Goal: Task Accomplishment & Management: Use online tool/utility

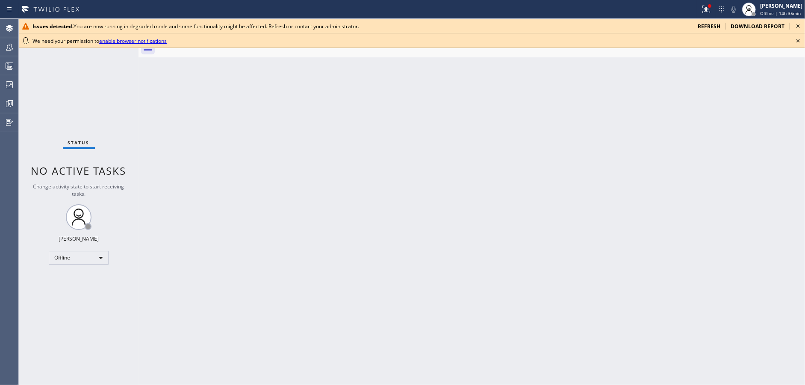
click at [802, 24] on icon at bounding box center [798, 26] width 10 height 10
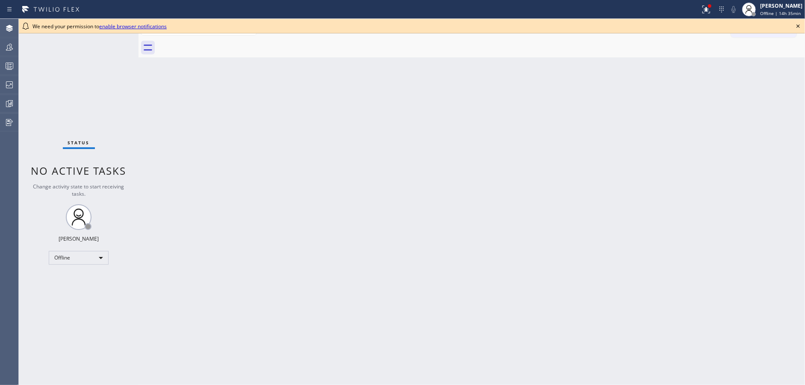
click at [795, 27] on icon at bounding box center [798, 26] width 10 height 10
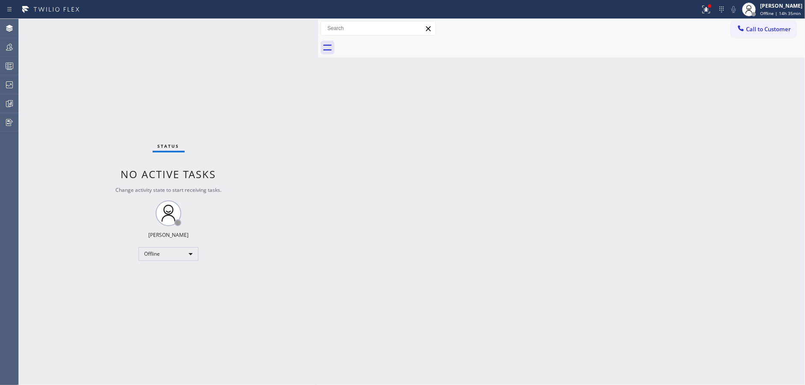
drag, startPoint x: 138, startPoint y: 21, endPoint x: 319, endPoint y: 20, distance: 180.9
click at [318, 20] on div at bounding box center [318, 202] width 0 height 366
click at [185, 252] on div "Offline" at bounding box center [169, 254] width 60 height 14
click at [183, 275] on li "Available" at bounding box center [168, 276] width 58 height 10
click at [192, 253] on div "Available" at bounding box center [169, 254] width 60 height 14
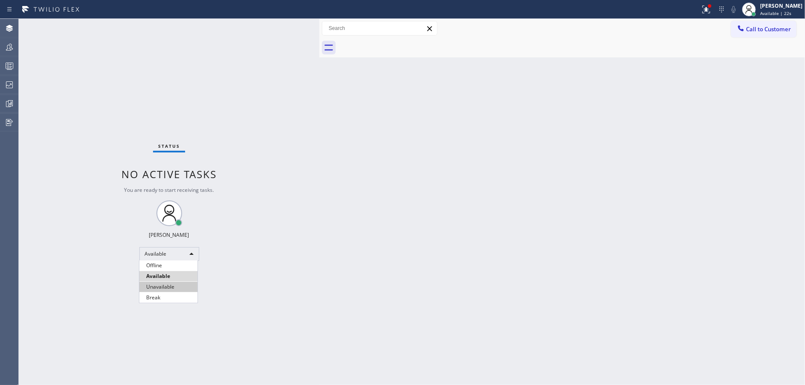
click at [186, 283] on li "Unavailable" at bounding box center [168, 286] width 58 height 10
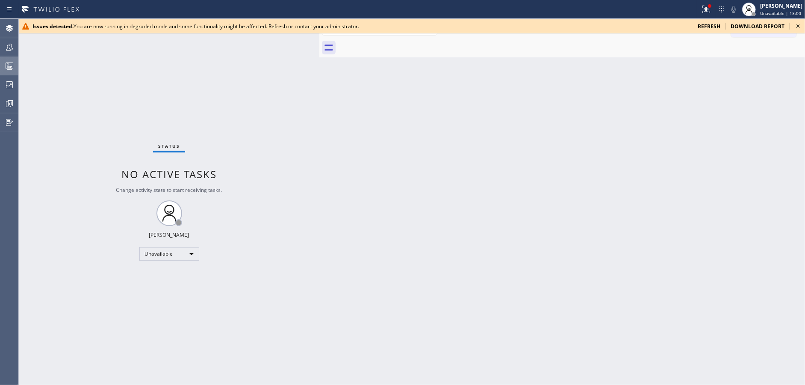
click at [0, 68] on div at bounding box center [9, 66] width 19 height 10
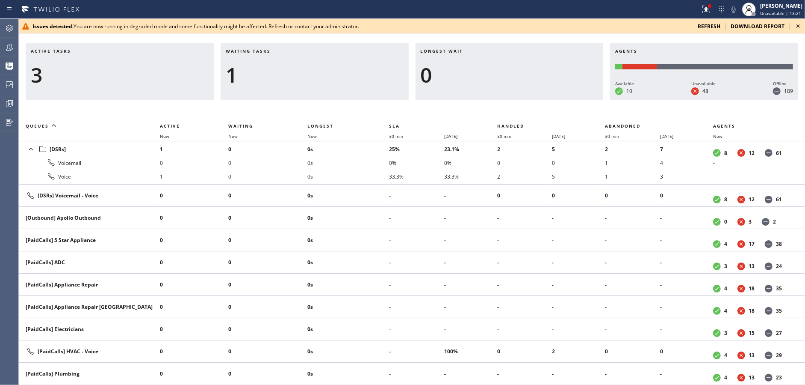
click at [798, 25] on icon at bounding box center [798, 25] width 3 height 3
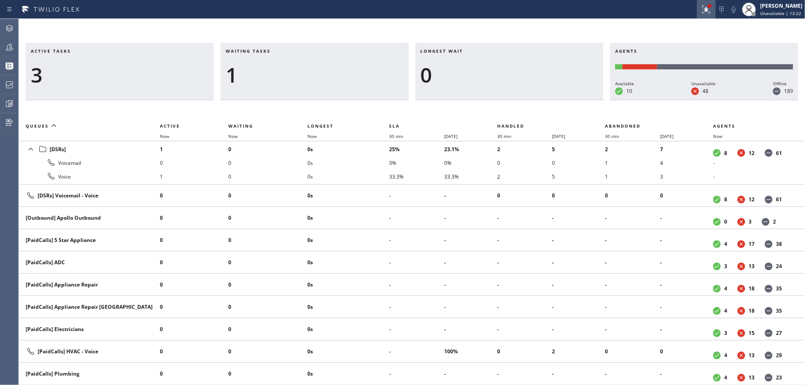
click at [716, 11] on div at bounding box center [706, 9] width 19 height 10
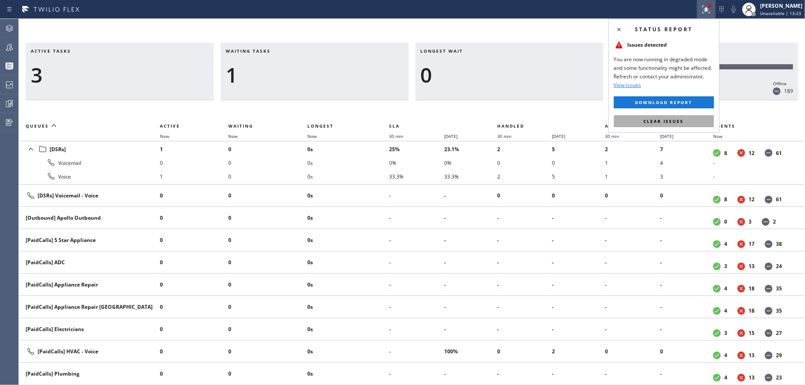
click at [678, 122] on span "Clear issues" at bounding box center [664, 121] width 40 height 6
